Goal: Navigation & Orientation: Find specific page/section

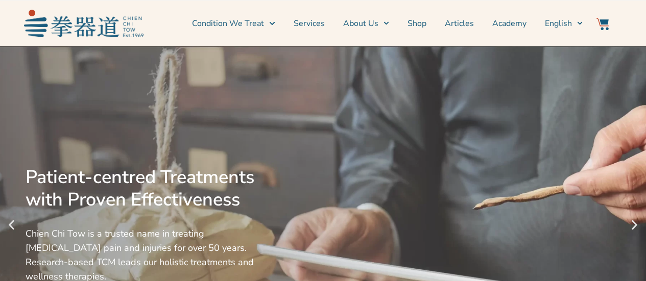
scroll to position [358, 0]
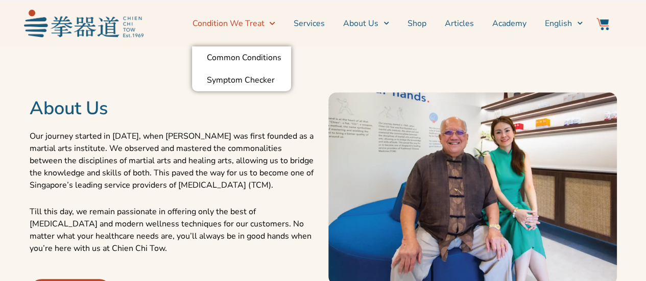
click at [255, 24] on link "Condition We Treat" at bounding box center [233, 24] width 83 height 26
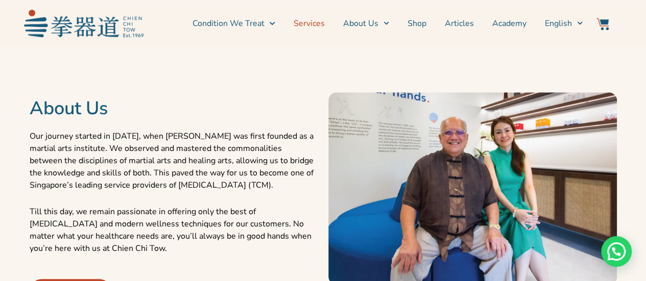
click at [305, 23] on link "Services" at bounding box center [309, 24] width 31 height 26
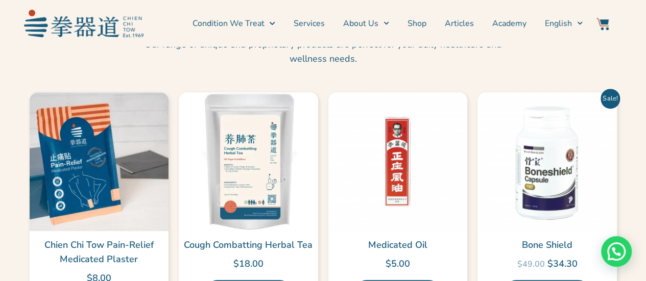
scroll to position [2401, 0]
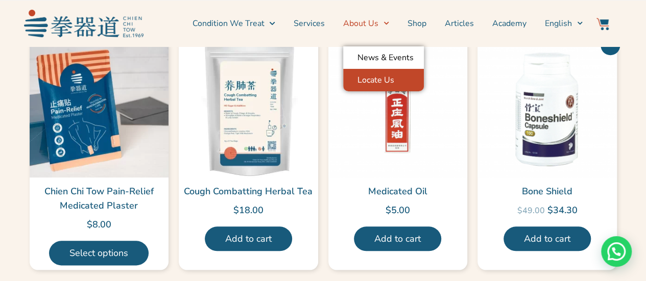
click at [376, 80] on link "Locate Us" at bounding box center [383, 80] width 81 height 22
